Goal: Information Seeking & Learning: Check status

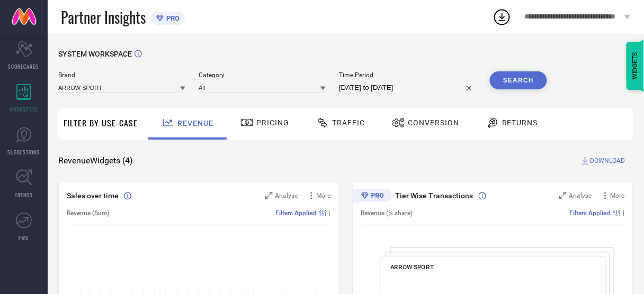
click at [411, 123] on span "Conversion" at bounding box center [433, 123] width 51 height 8
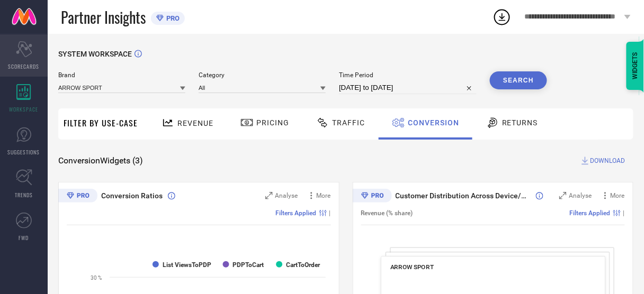
click at [29, 57] on div "Scorecard SCORECARDS" at bounding box center [24, 55] width 48 height 42
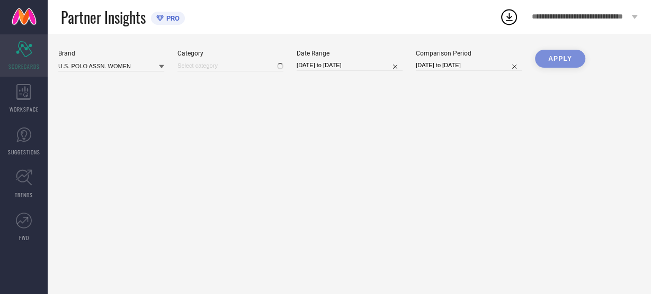
type input "All"
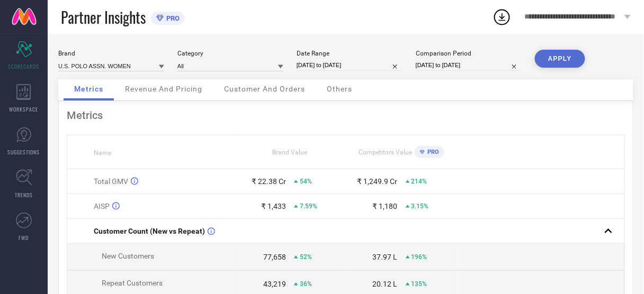
click at [163, 92] on span "Revenue And Pricing" at bounding box center [163, 89] width 77 height 8
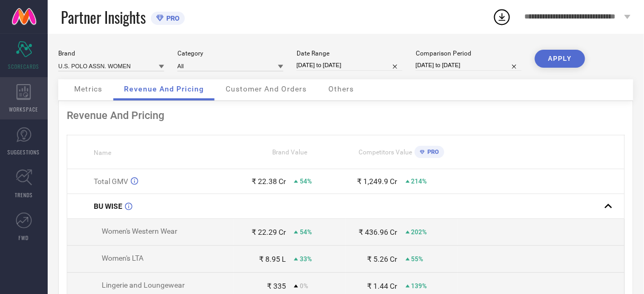
click at [21, 112] on span "WORKSPACE" at bounding box center [24, 109] width 29 height 8
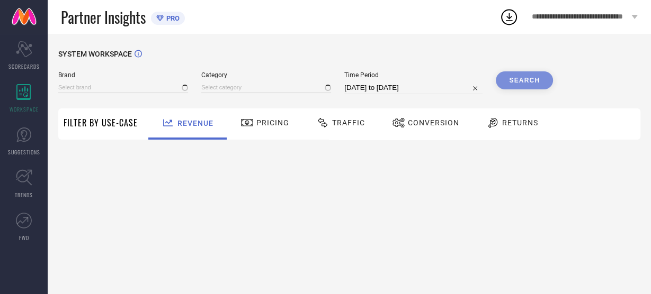
type input "ARROW SPORT"
type input "All"
click at [417, 125] on span "Conversion" at bounding box center [433, 123] width 51 height 8
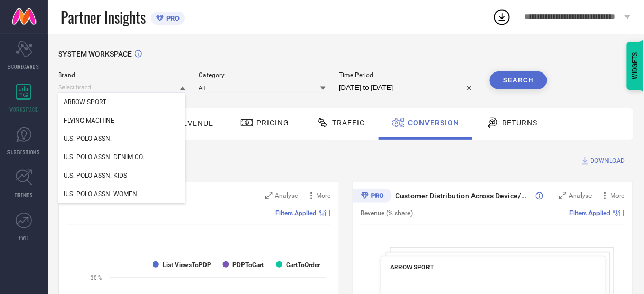
click at [148, 92] on input at bounding box center [121, 87] width 127 height 11
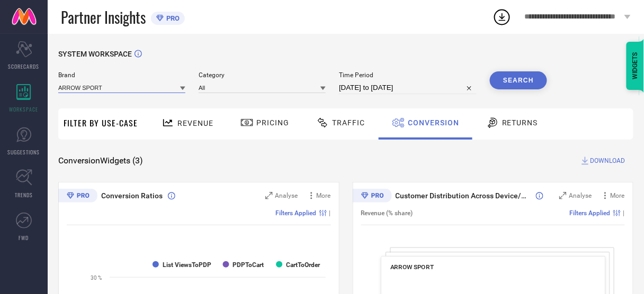
click at [138, 84] on input at bounding box center [121, 87] width 127 height 11
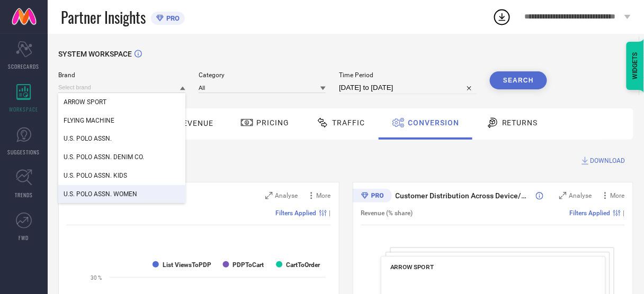
click at [133, 187] on div "U.S. POLO ASSN. WOMEN" at bounding box center [121, 194] width 127 height 18
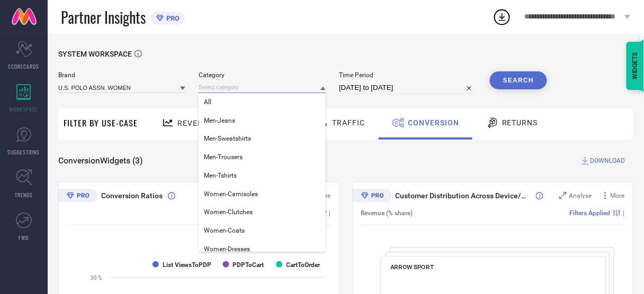
click at [301, 88] on input at bounding box center [261, 87] width 127 height 11
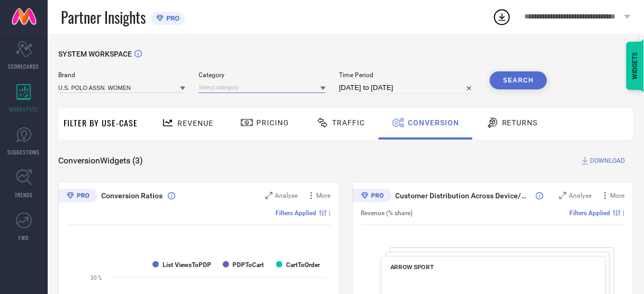
click at [272, 91] on input at bounding box center [261, 87] width 127 height 11
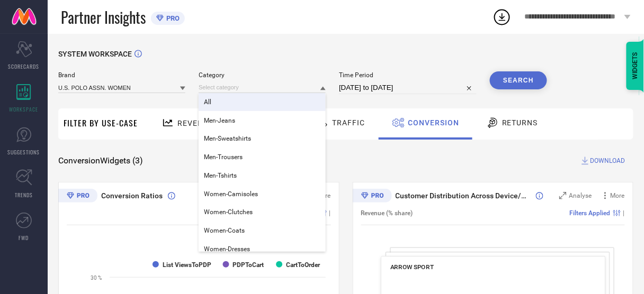
click at [253, 101] on div "All" at bounding box center [261, 102] width 127 height 18
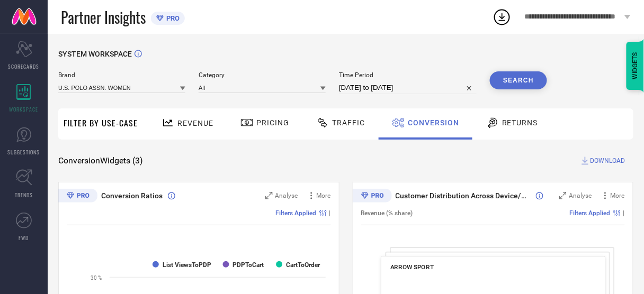
select select "6"
select select "2025"
select select "7"
select select "2025"
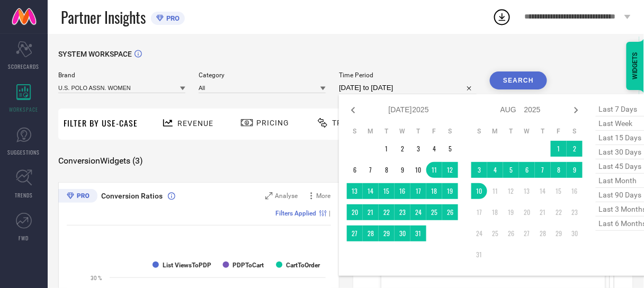
click at [365, 86] on input "[DATE] to [DATE]" at bounding box center [408, 88] width 138 height 13
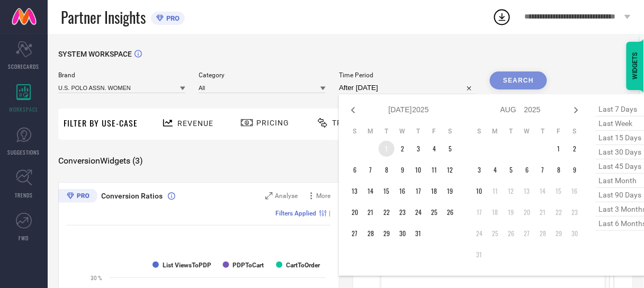
click at [387, 146] on td "1" at bounding box center [386, 149] width 16 height 16
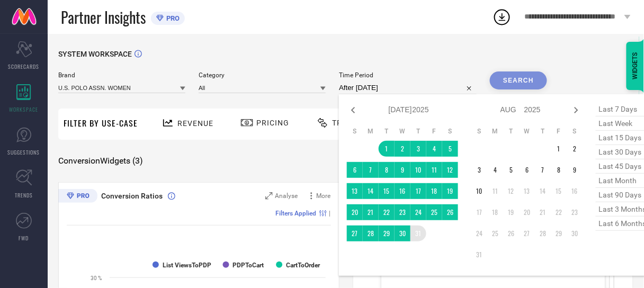
type input "[DATE] to [DATE]"
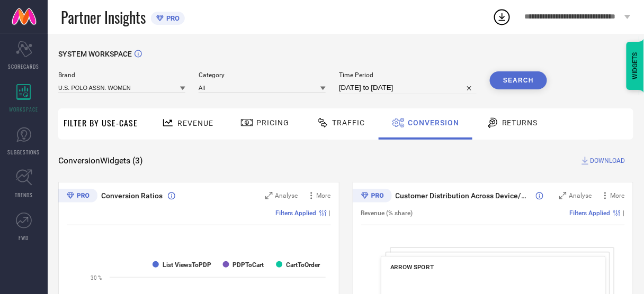
click at [514, 82] on button "Search" at bounding box center [518, 80] width 57 height 18
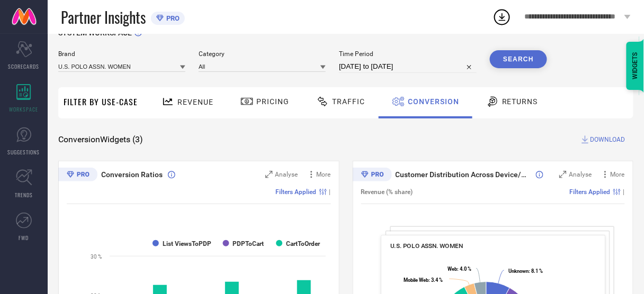
scroll to position [20, 0]
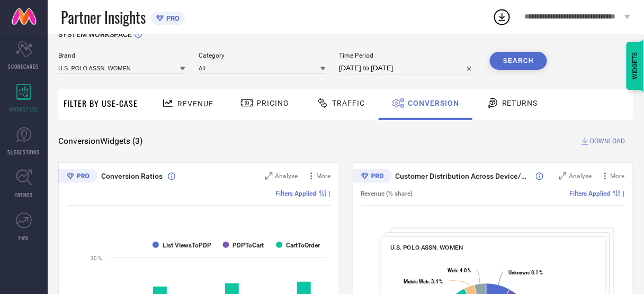
click at [339, 109] on div "Traffic" at bounding box center [340, 103] width 54 height 18
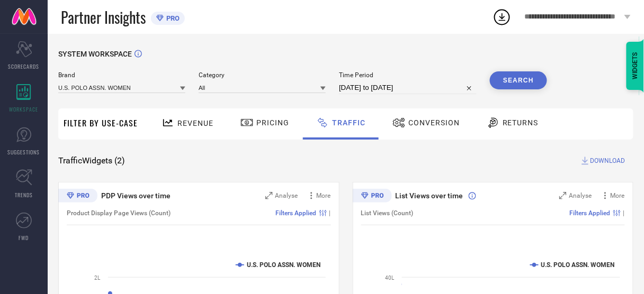
scroll to position [168, 0]
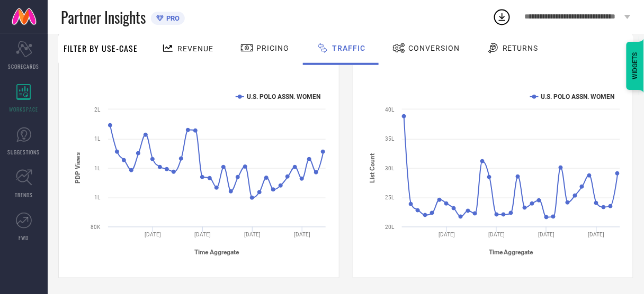
click at [194, 49] on span "Revenue" at bounding box center [195, 48] width 36 height 8
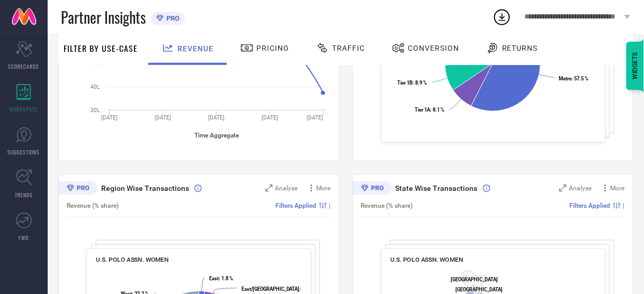
scroll to position [286, 0]
click at [303, 168] on div "Sales over time Analyse More Revenue (Sum) Filters Applied | Created with Highc…" at bounding box center [345, 167] width 575 height 543
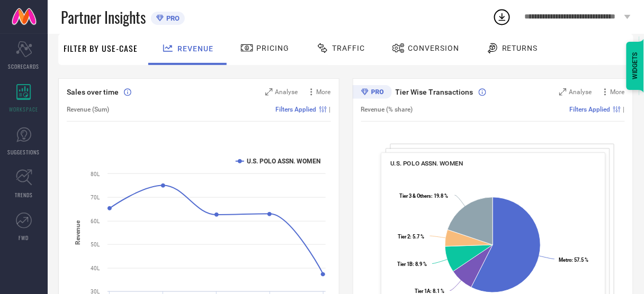
scroll to position [103, 0]
click at [471, 102] on div "Revenue (% share) Filters Applied |" at bounding box center [493, 110] width 264 height 24
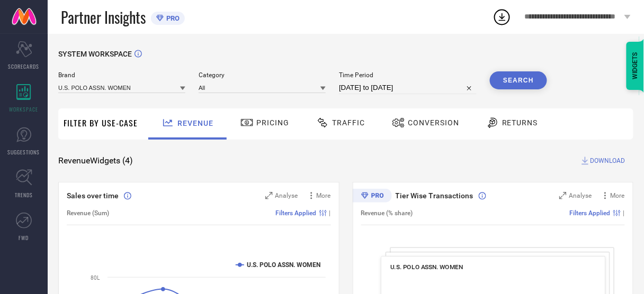
scroll to position [10, 0]
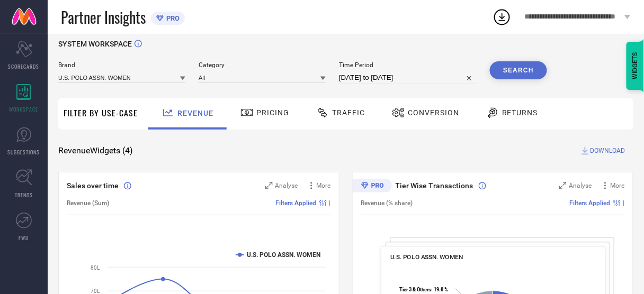
click at [412, 119] on div "Conversion" at bounding box center [425, 113] width 73 height 18
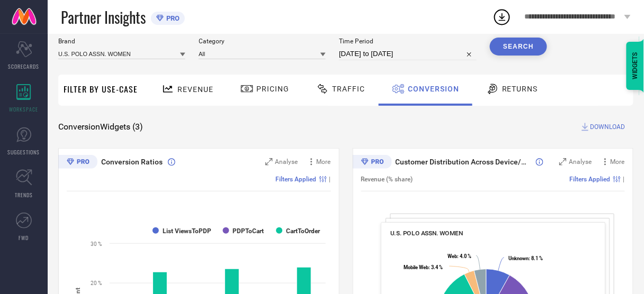
scroll to position [0, 0]
